Goal: Obtain resource: Download file/media

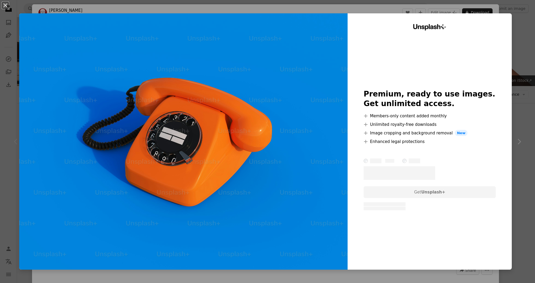
scroll to position [97, 0]
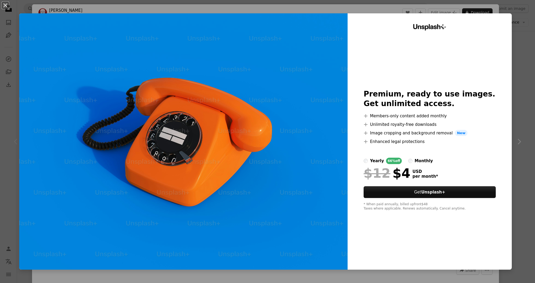
click at [527, 40] on div "An X shape Unsplash+ Premium, ready to use images. Get unlimited access. A plus…" at bounding box center [267, 141] width 535 height 283
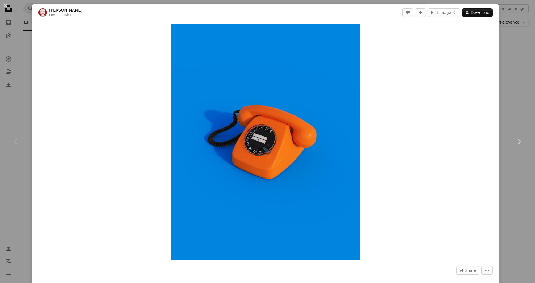
click at [516, 64] on div "An X shape Chevron left Chevron right [PERSON_NAME] For Unsplash+ A heart A plu…" at bounding box center [267, 141] width 535 height 283
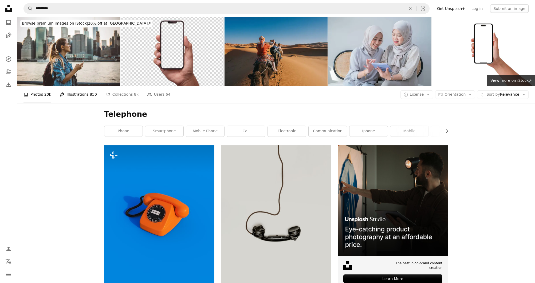
click at [93, 93] on span "850" at bounding box center [93, 94] width 7 height 6
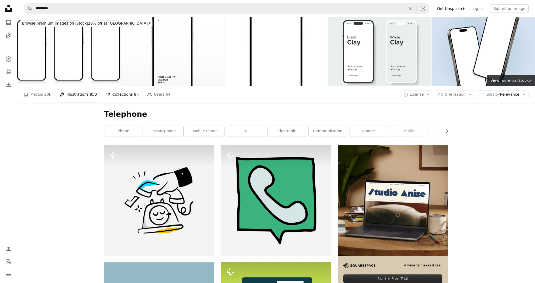
click at [121, 93] on link "A stack of folders Collections 8k" at bounding box center [121, 94] width 33 height 17
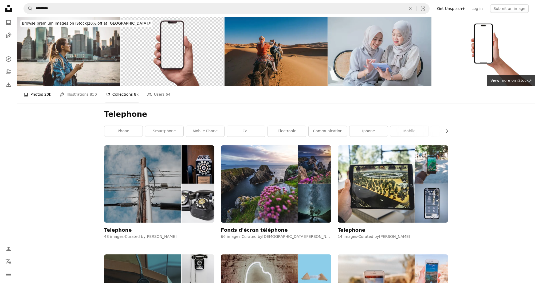
click at [38, 96] on link "A photo Photos 20k" at bounding box center [37, 94] width 28 height 17
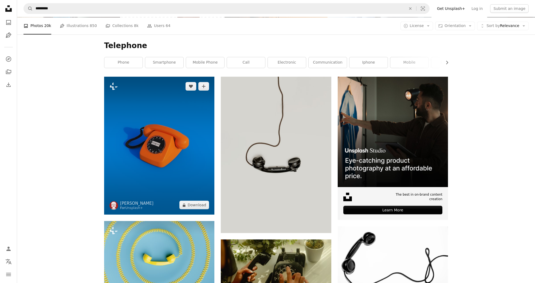
scroll to position [70, 0]
